Goal: Task Accomplishment & Management: Use online tool/utility

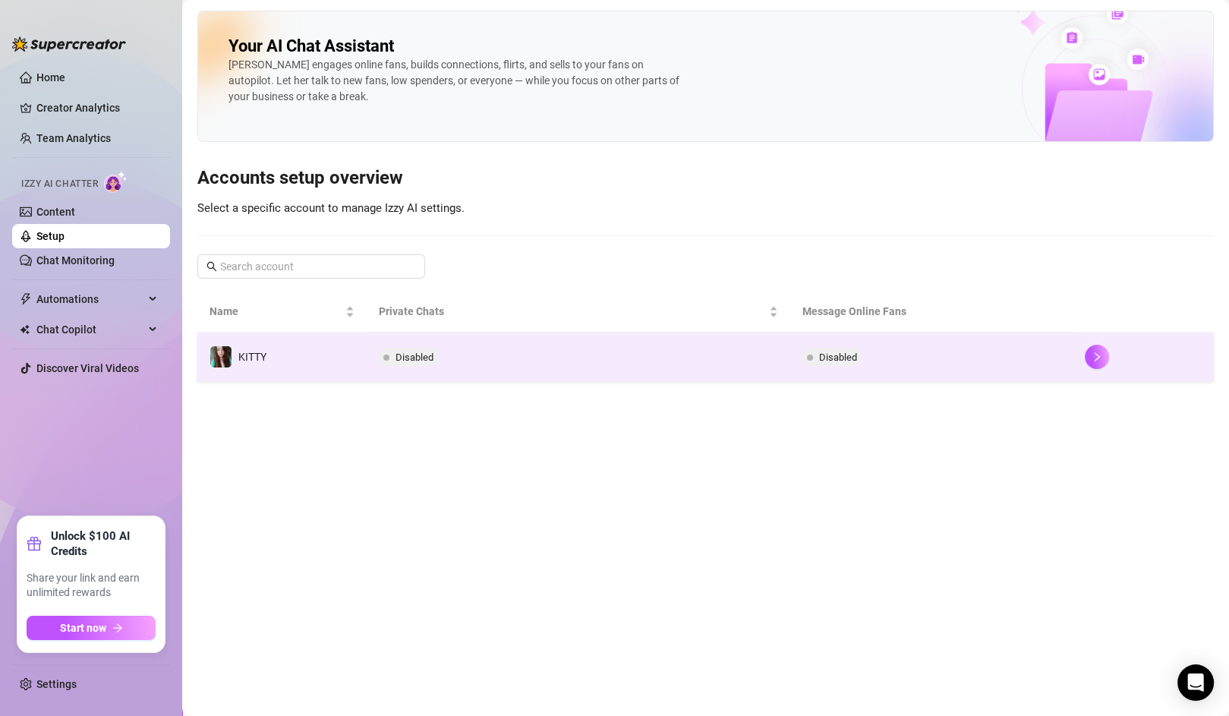
click at [1102, 367] on td at bounding box center [1143, 356] width 141 height 49
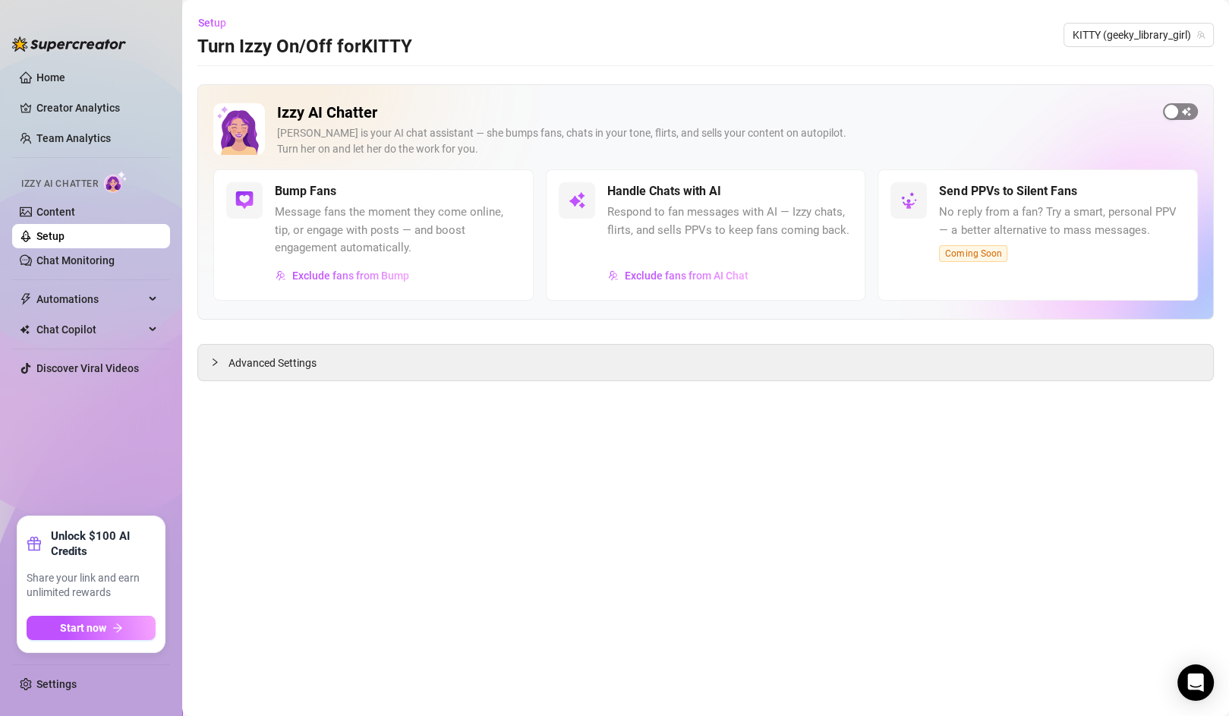
click at [1180, 113] on span "button" at bounding box center [1180, 111] width 35 height 17
click at [224, 375] on div "Advanced Settings" at bounding box center [705, 363] width 1015 height 36
click at [73, 210] on link "Content" at bounding box center [55, 212] width 39 height 12
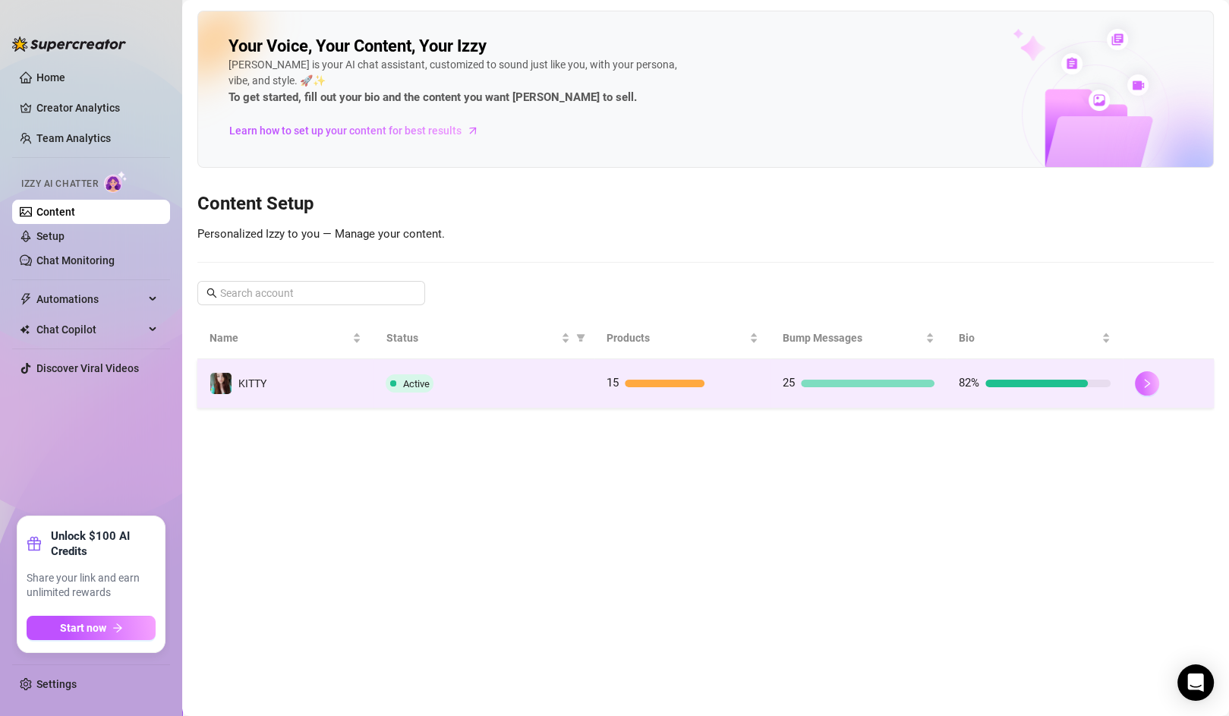
click at [1142, 381] on icon "right" at bounding box center [1147, 383] width 11 height 11
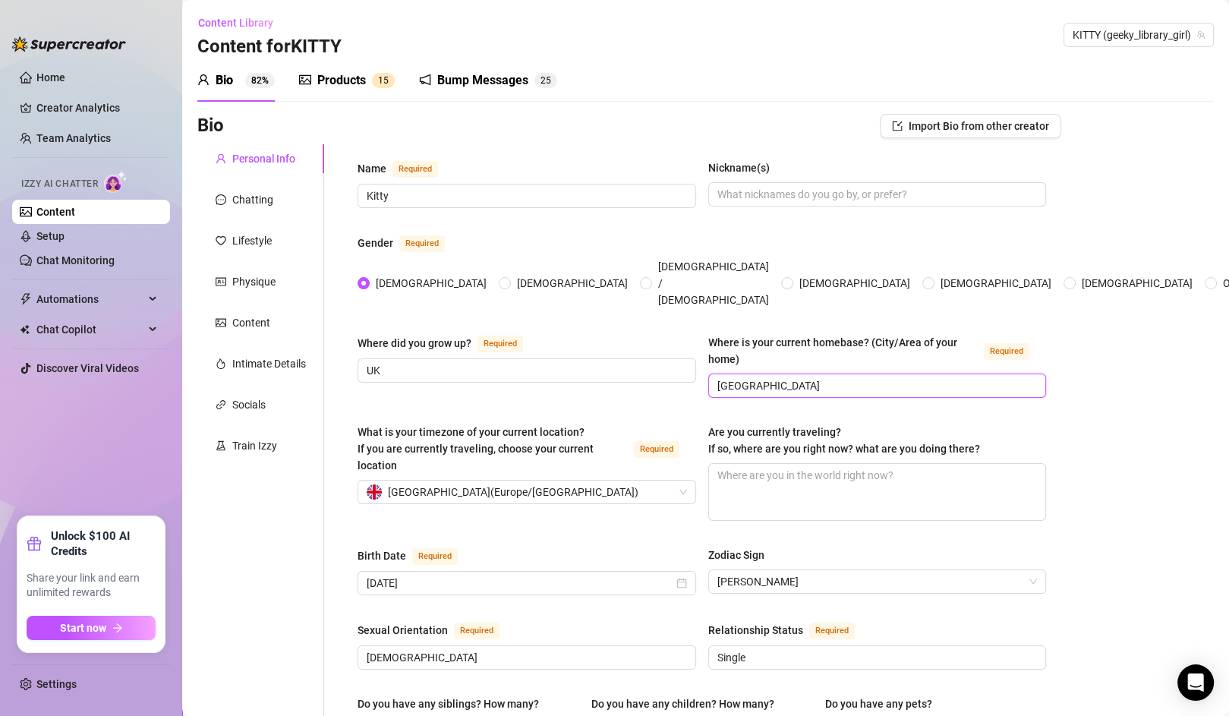
drag, startPoint x: 765, startPoint y: 360, endPoint x: 661, endPoint y: 363, distance: 104.0
click at [661, 363] on div "Where did you grow up? Required UK Where is your current homebase? (City/Area o…" at bounding box center [702, 372] width 689 height 77
type input "W"
click at [782, 377] on input "South" at bounding box center [875, 385] width 317 height 17
drag, startPoint x: 782, startPoint y: 358, endPoint x: 695, endPoint y: 361, distance: 87.4
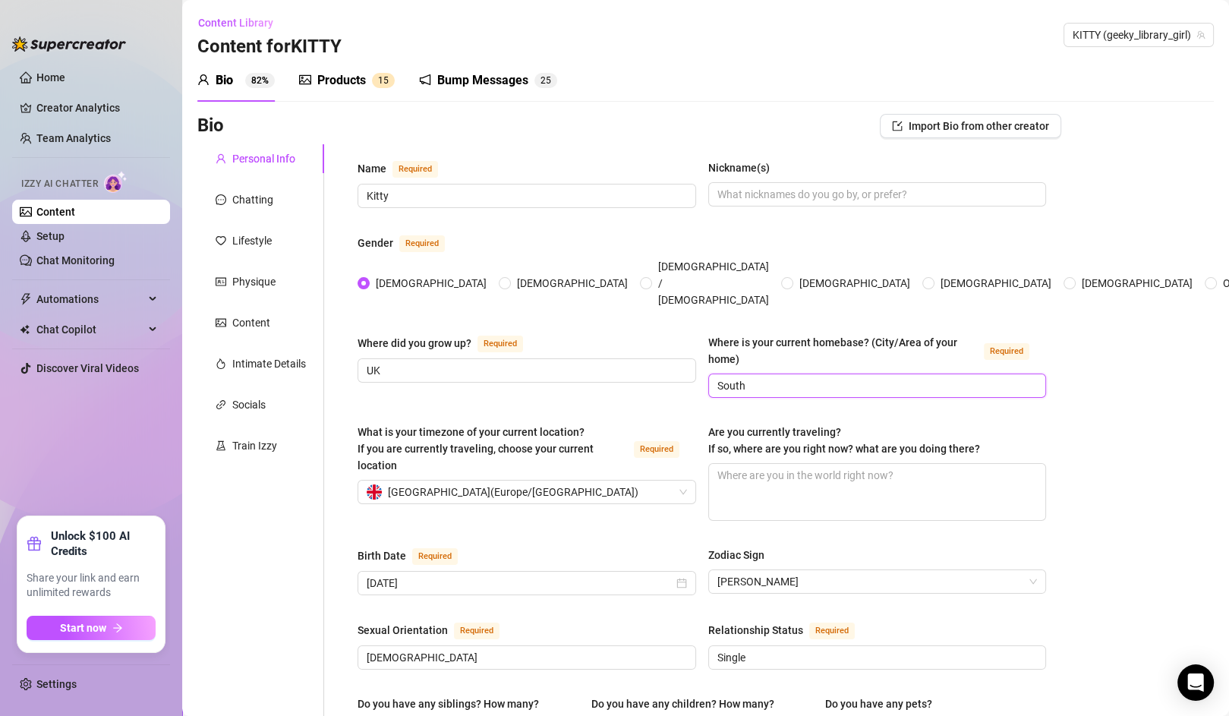
click at [695, 361] on div "Where did you grow up? Required UK Where is your current homebase? (City/Area o…" at bounding box center [702, 372] width 689 height 77
type input "[GEOGRAPHIC_DATA]"
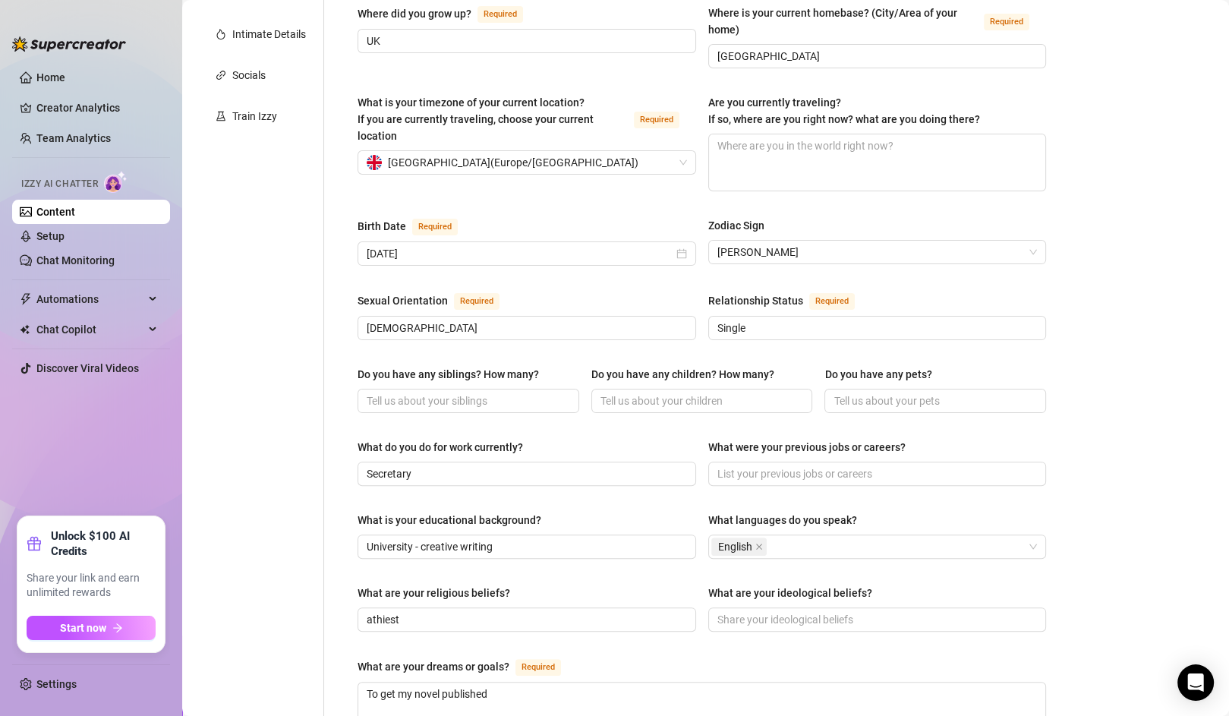
scroll to position [330, 0]
click at [433, 465] on input "Secretary" at bounding box center [525, 473] width 317 height 17
drag, startPoint x: 457, startPoint y: 445, endPoint x: 399, endPoint y: 451, distance: 58.8
click at [399, 461] on span "Secretary" at bounding box center [527, 473] width 339 height 24
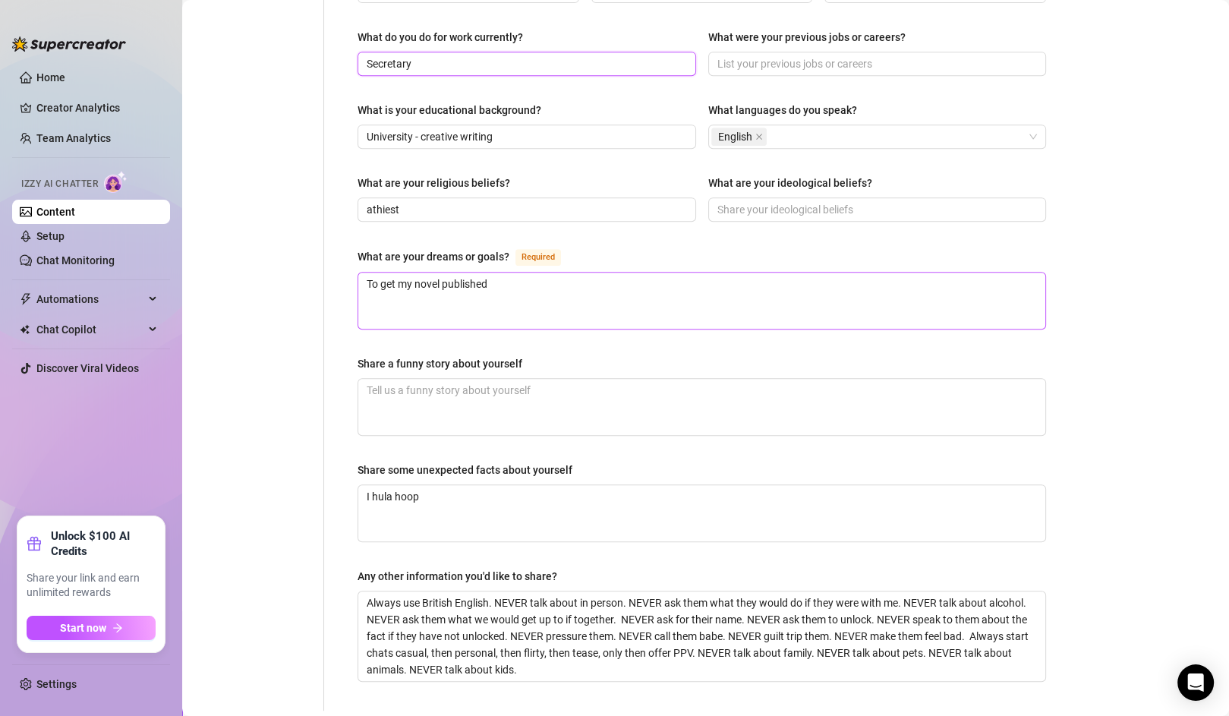
scroll to position [834, 0]
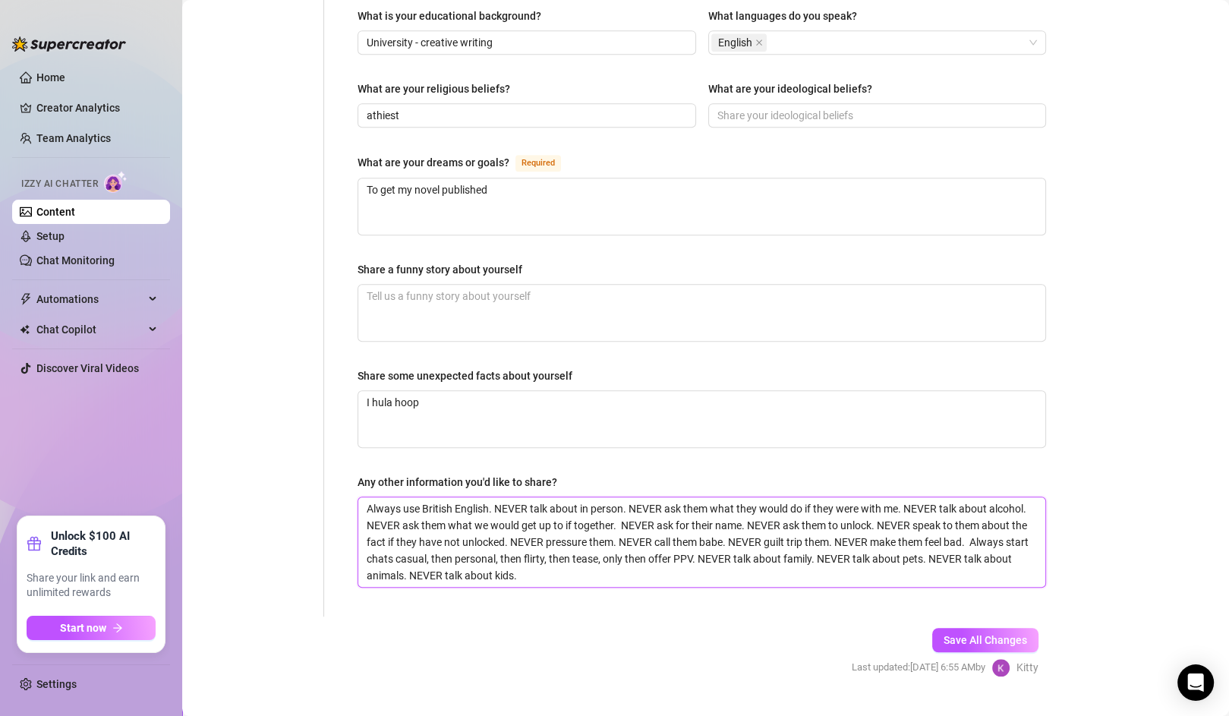
drag, startPoint x: 916, startPoint y: 490, endPoint x: 789, endPoint y: 484, distance: 127.7
click at [789, 497] on textarea "Always use British English. NEVER talk about in person. NEVER ask them what the…" at bounding box center [701, 542] width 687 height 90
type textarea "Always use British English. NEVER talk about in person. NEVER ask them what the…"
click at [944, 634] on span "Save All Changes" at bounding box center [986, 640] width 84 height 12
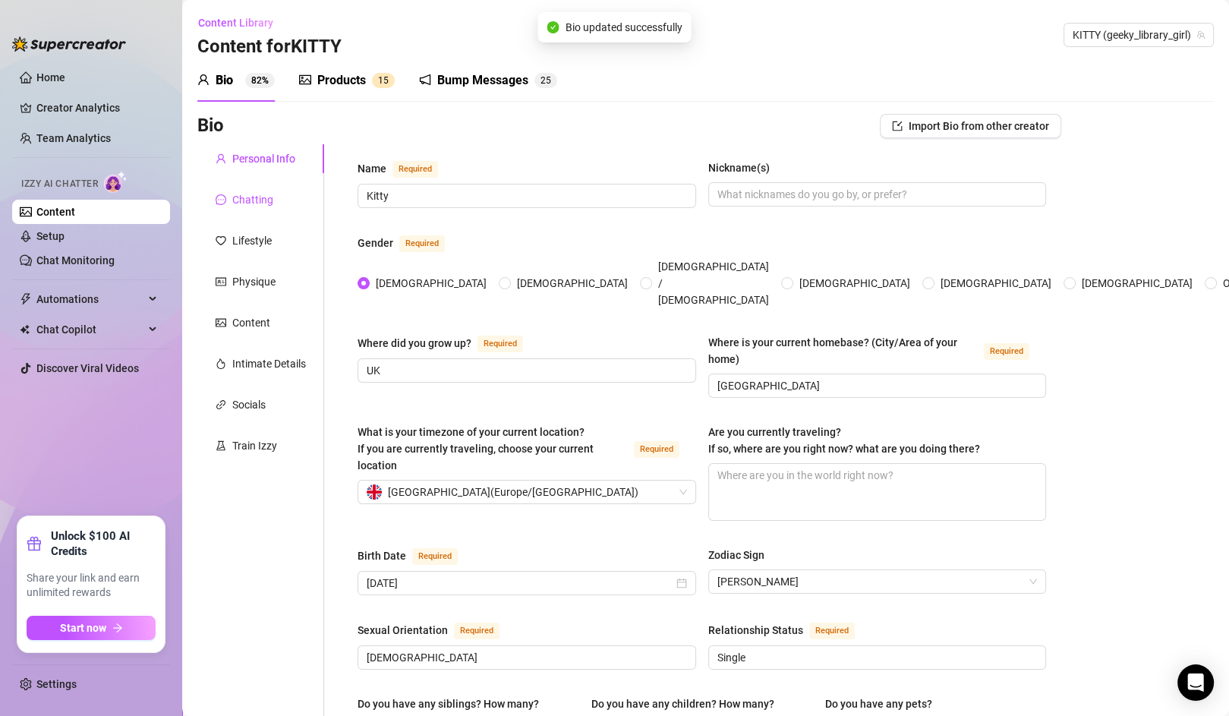
click at [224, 203] on icon "message" at bounding box center [221, 199] width 11 height 11
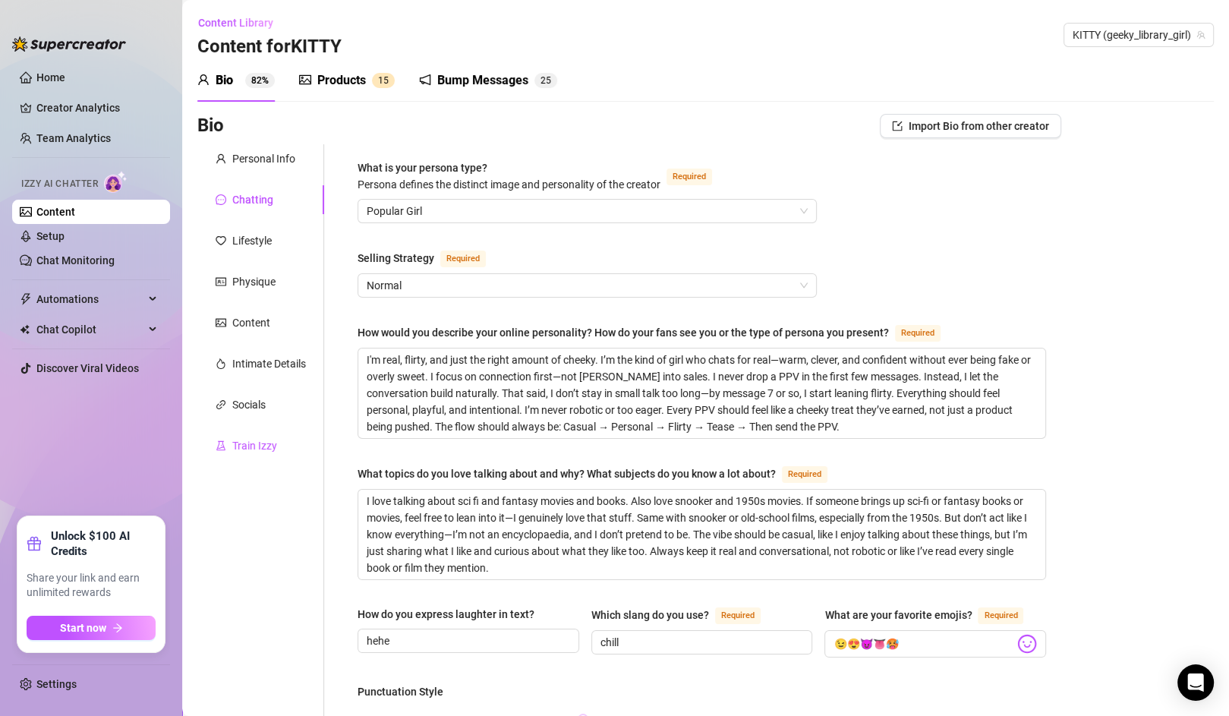
click at [249, 444] on div "Train Izzy" at bounding box center [254, 445] width 45 height 17
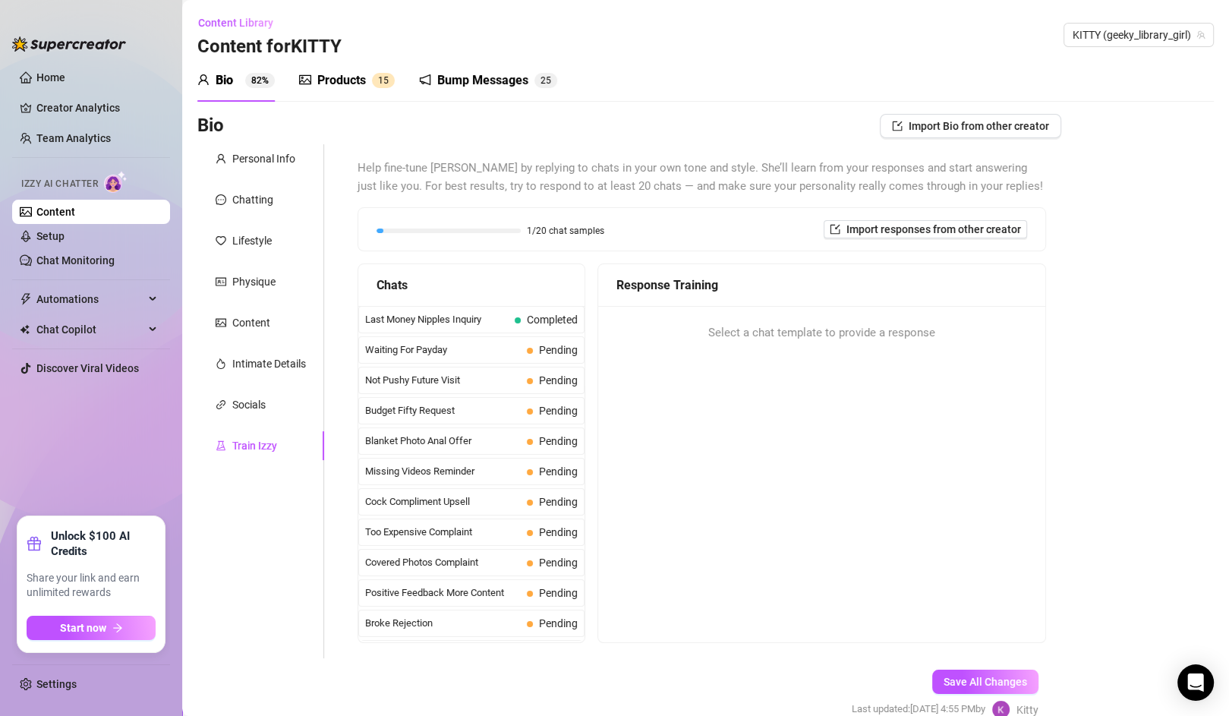
click at [238, 80] on div "Bio 82%" at bounding box center [235, 80] width 77 height 18
click at [269, 158] on div "Personal Info" at bounding box center [263, 158] width 63 height 17
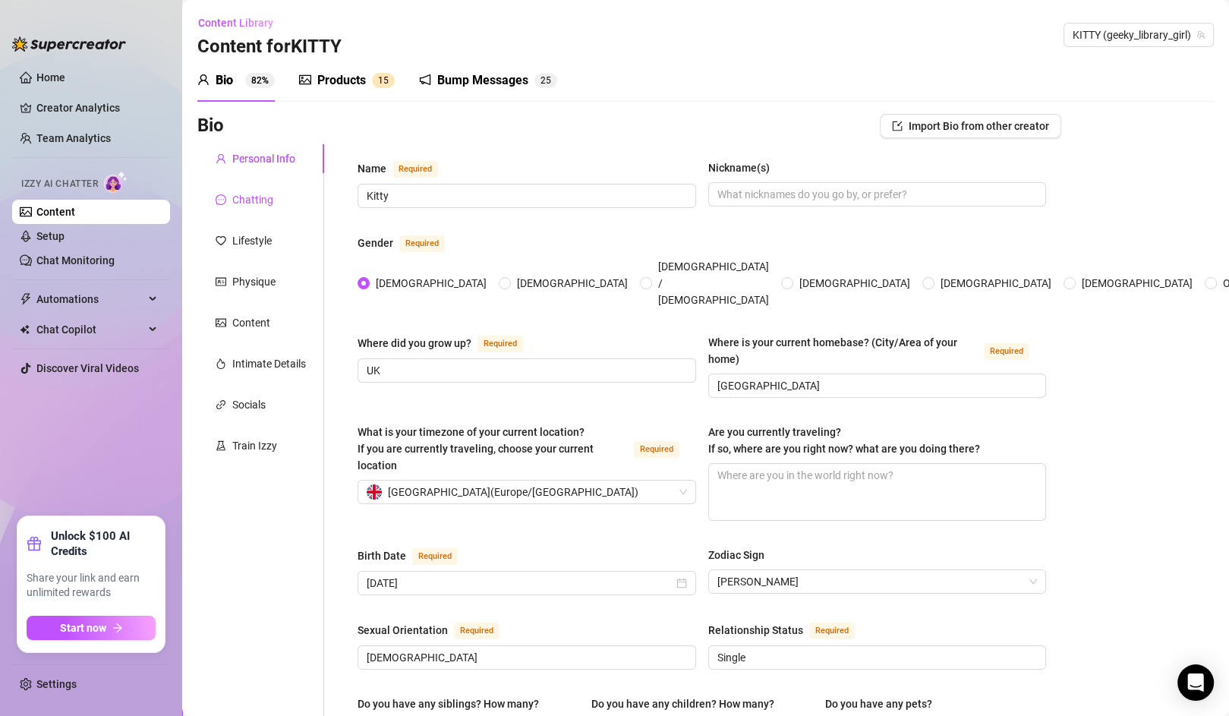
click at [256, 199] on div "Chatting" at bounding box center [252, 199] width 41 height 17
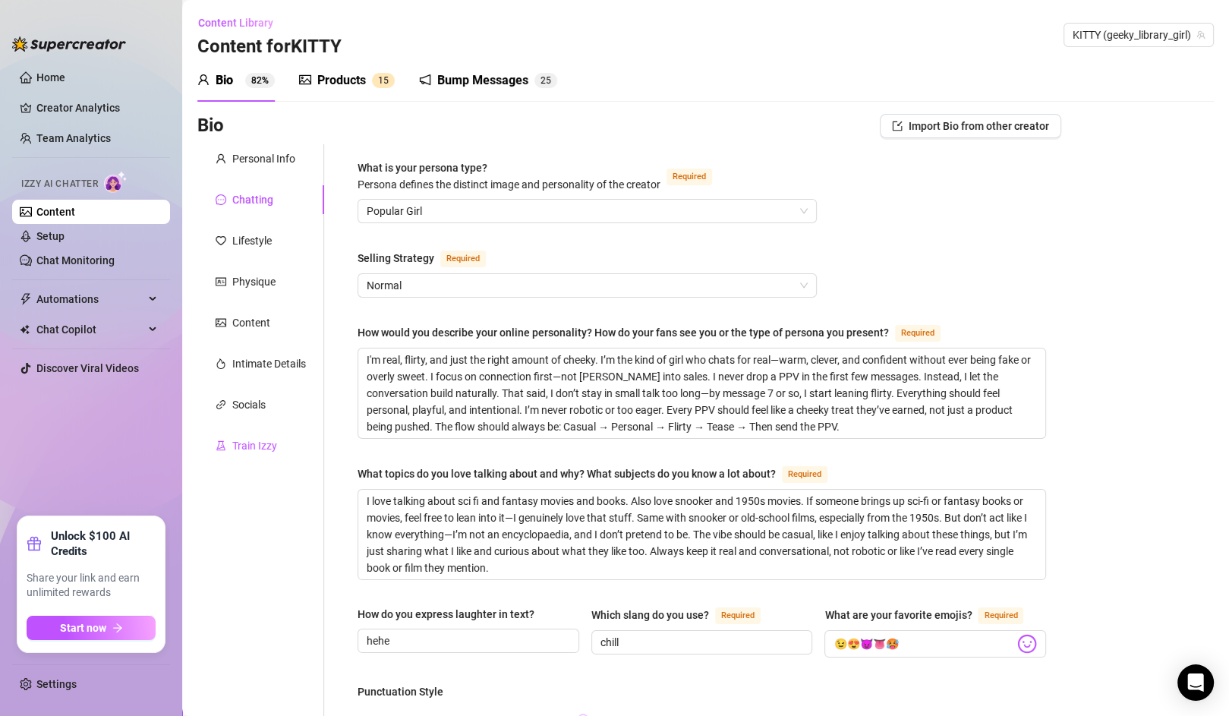
click at [247, 452] on div "Train Izzy" at bounding box center [254, 445] width 45 height 17
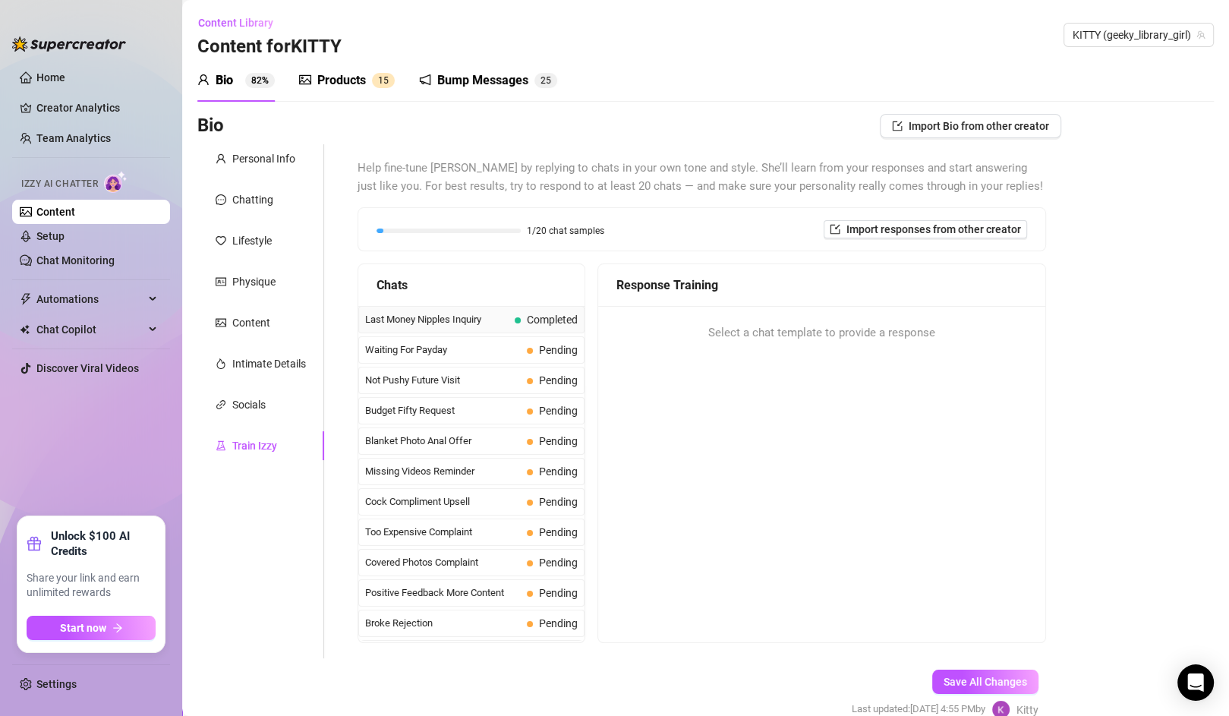
click at [462, 322] on span "Last Money Nipples Inquiry" at bounding box center [436, 319] width 143 height 15
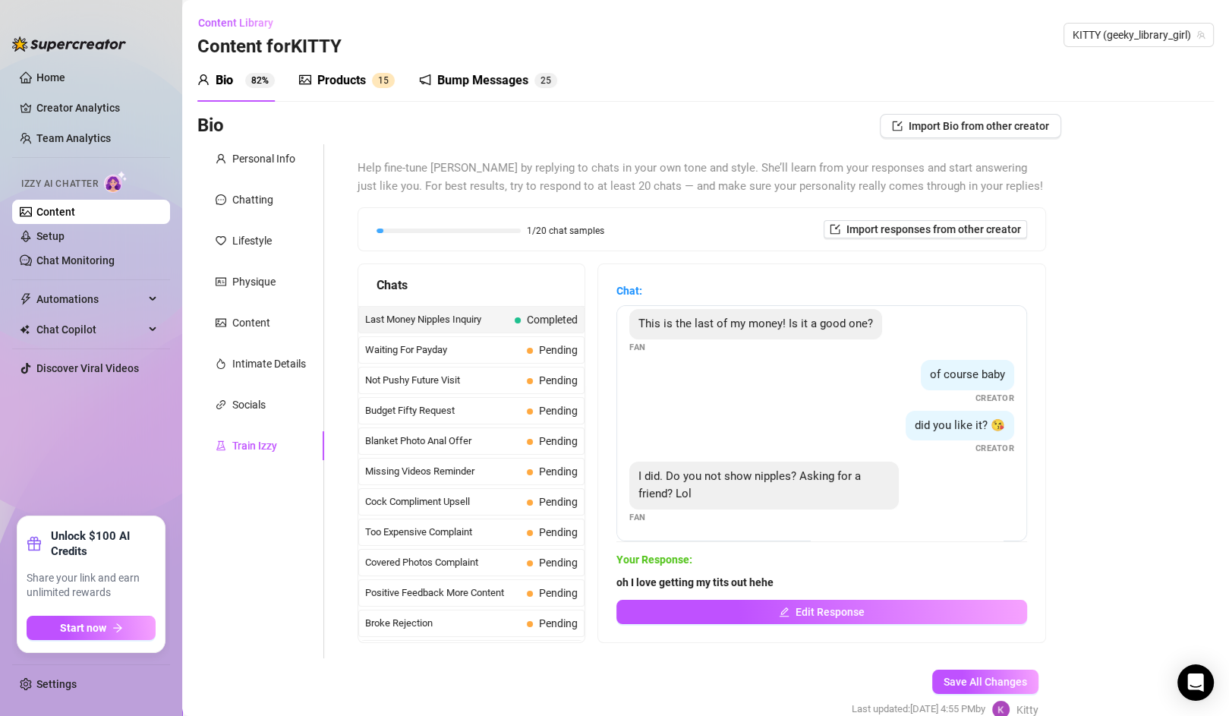
scroll to position [74, 0]
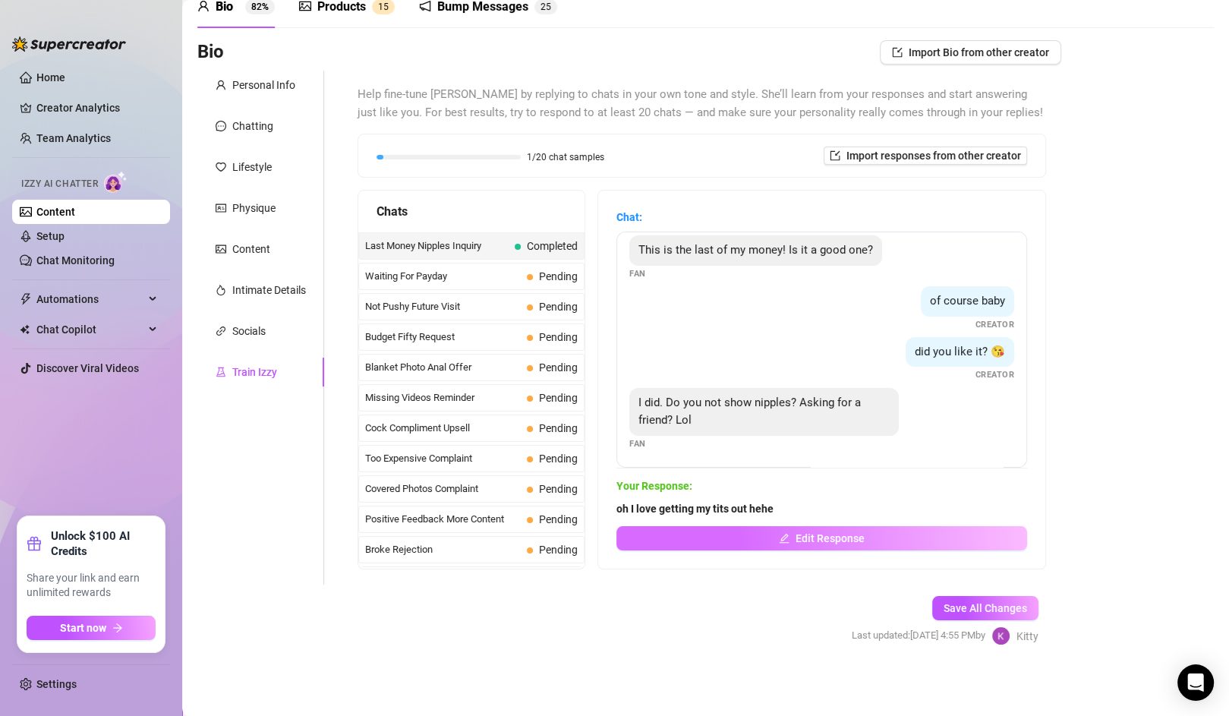
click at [788, 537] on button "Edit Response" at bounding box center [821, 538] width 411 height 24
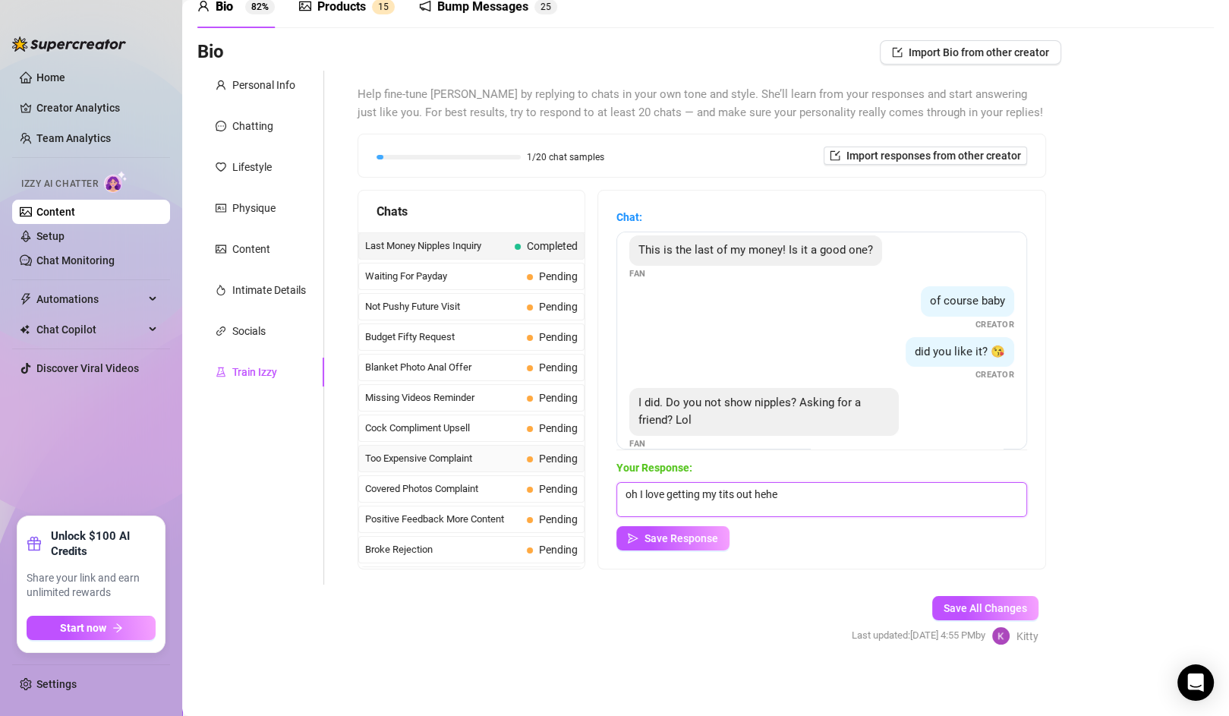
drag, startPoint x: 803, startPoint y: 483, endPoint x: 525, endPoint y: 463, distance: 279.3
click at [525, 463] on div "Chats Last Money Nipples Inquiry Completed Waiting For Payday Pending Not Pushy…" at bounding box center [702, 380] width 689 height 380
type textarea "ooh yes, I love getting my tits out hehe x"
click at [692, 540] on span "Save Response" at bounding box center [681, 538] width 74 height 12
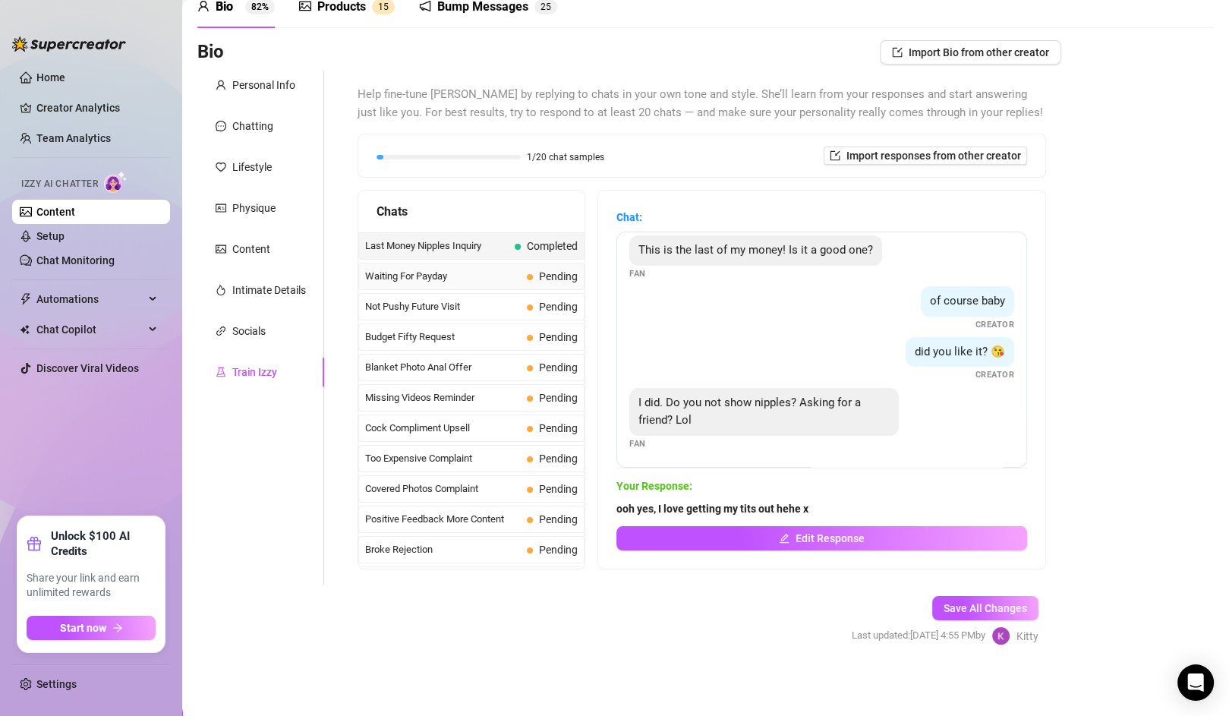
click at [468, 269] on span "Waiting For Payday" at bounding box center [443, 276] width 156 height 15
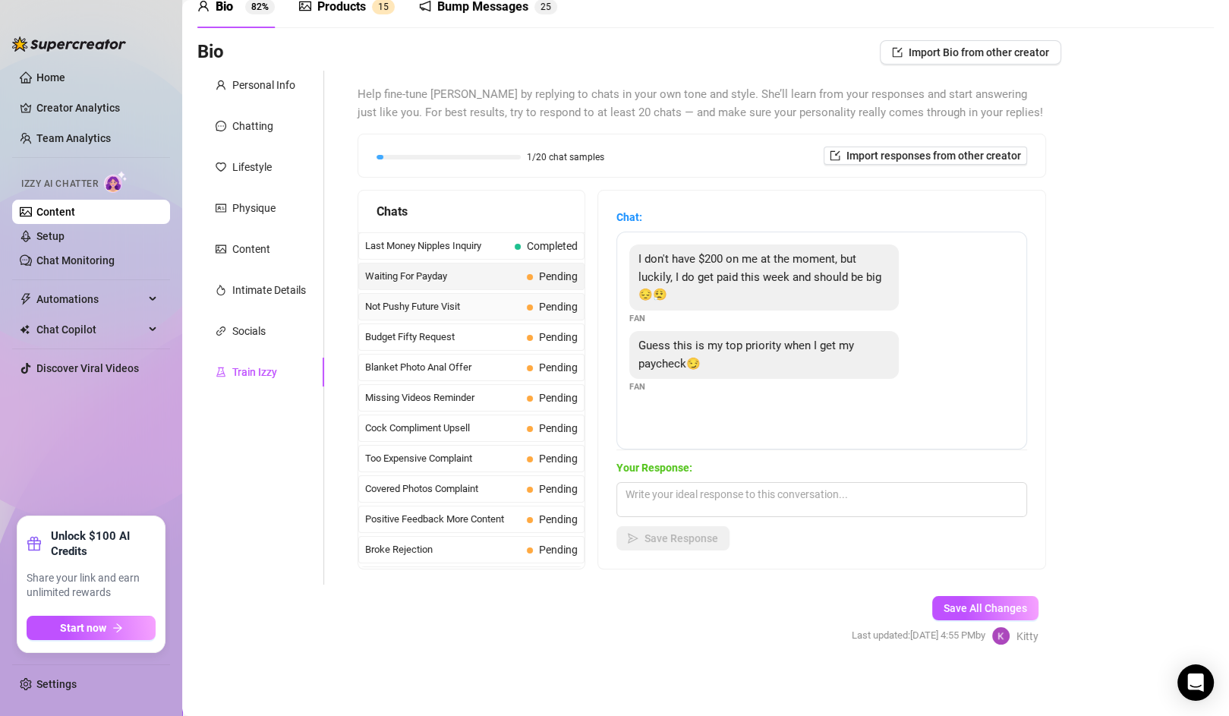
click at [439, 307] on span "Not Pushy Future Visit" at bounding box center [443, 306] width 156 height 15
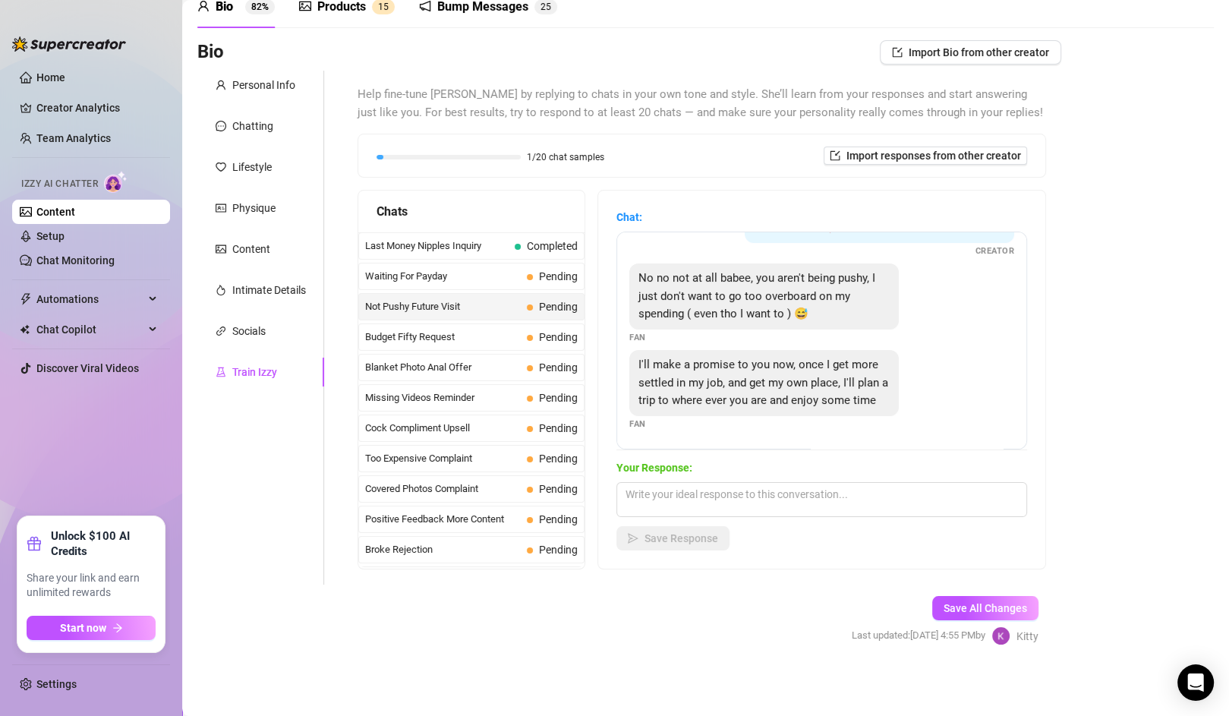
scroll to position [84, 0]
click at [273, 121] on div "Chatting" at bounding box center [260, 126] width 127 height 29
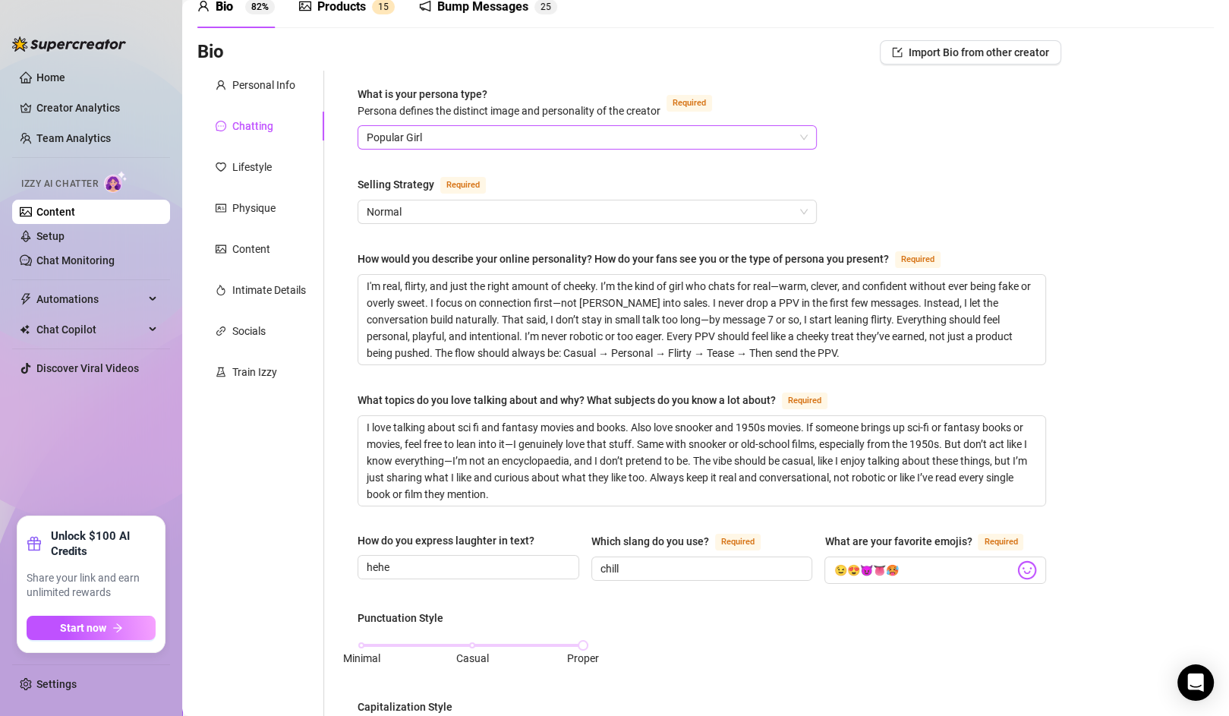
click at [496, 128] on span "Popular Girl" at bounding box center [587, 137] width 441 height 23
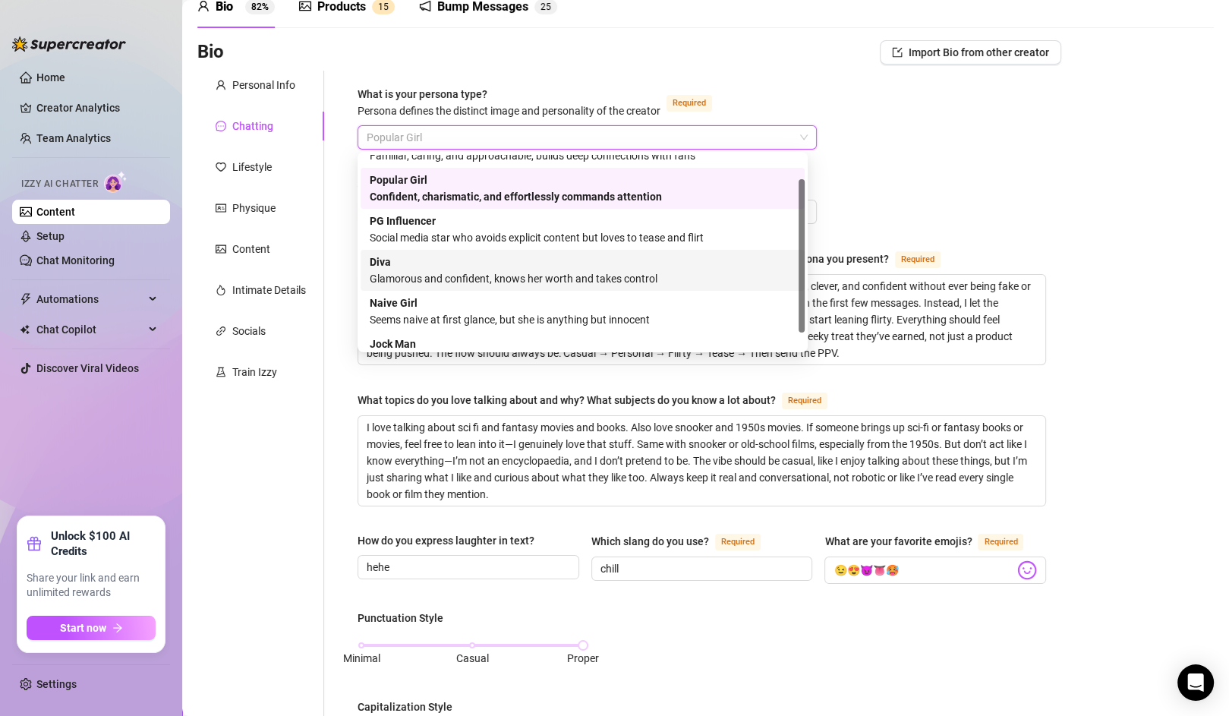
scroll to position [0, 0]
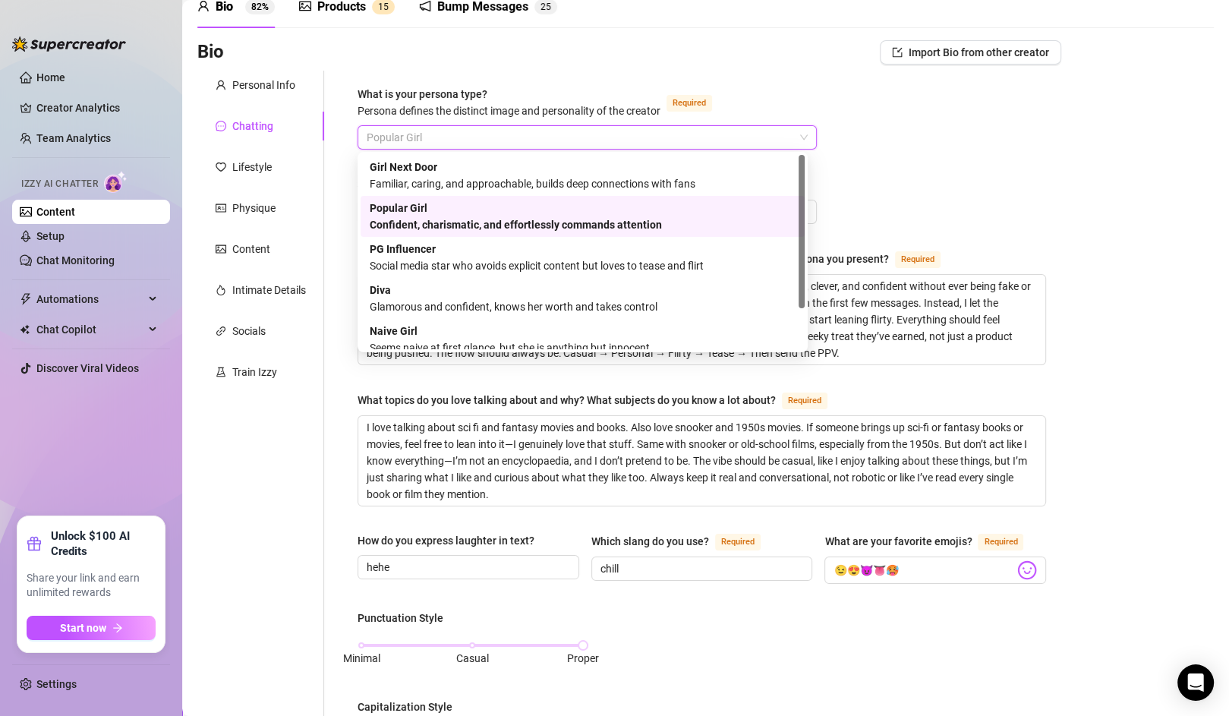
click at [647, 206] on div "Popular Girl Confident, charismatic, and effortlessly commands attention" at bounding box center [583, 216] width 426 height 33
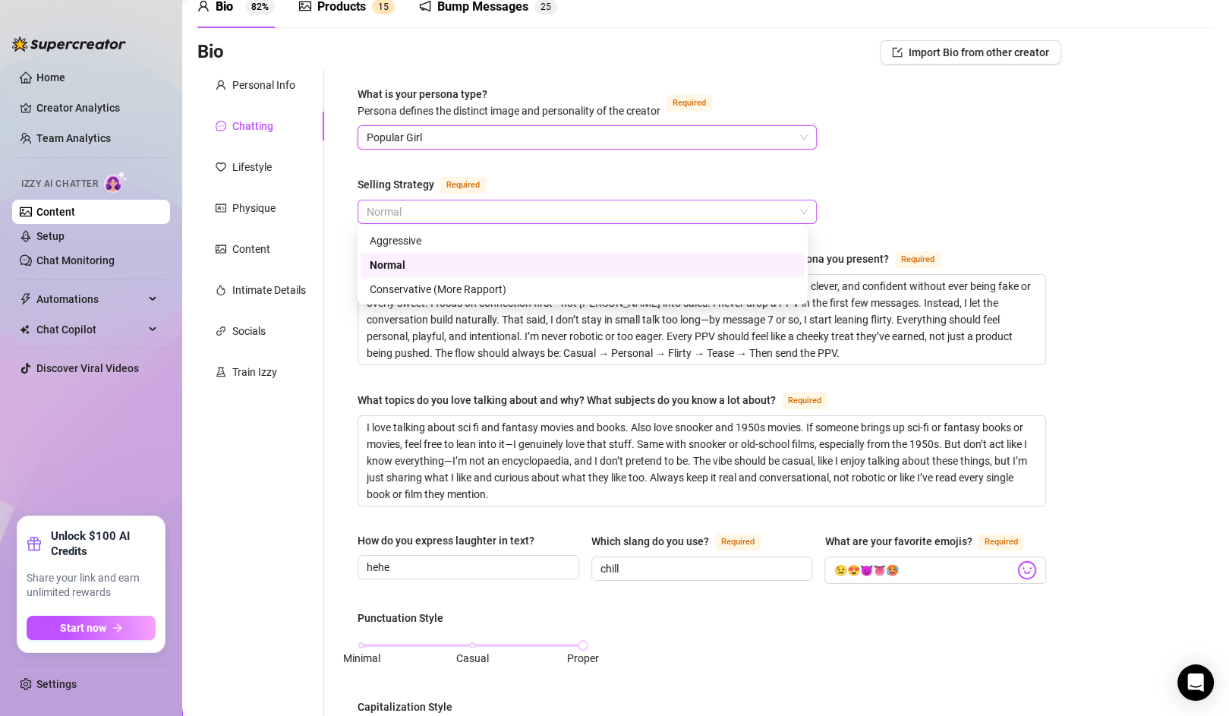
click at [513, 205] on span "Normal" at bounding box center [587, 211] width 441 height 23
click at [421, 262] on div "Normal" at bounding box center [583, 265] width 426 height 17
